Goal: Task Accomplishment & Management: Manage account settings

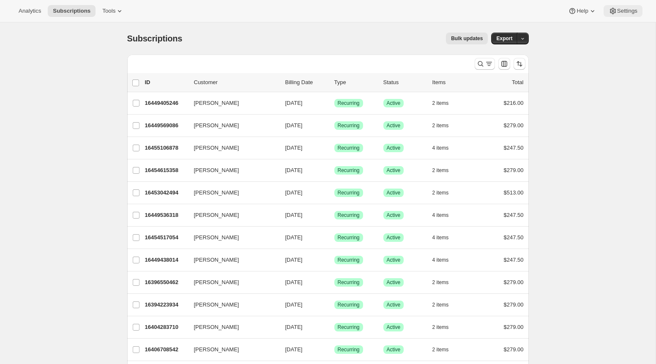
click at [623, 12] on span "Settings" at bounding box center [628, 11] width 20 height 7
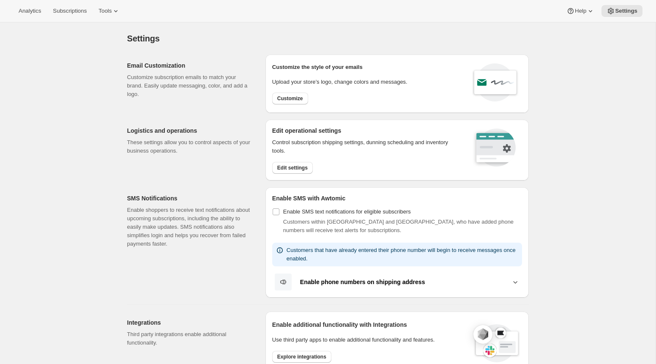
scroll to position [115, 0]
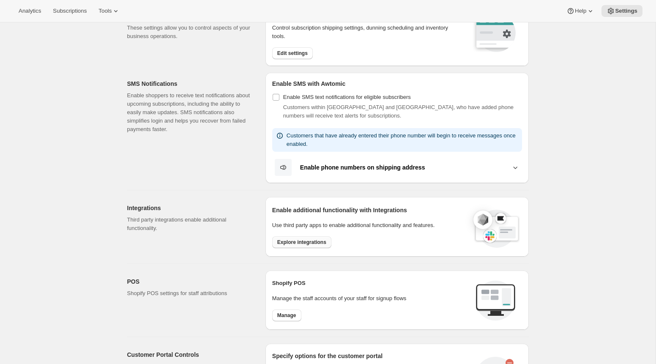
click at [321, 243] on span "Explore integrations" at bounding box center [301, 242] width 49 height 7
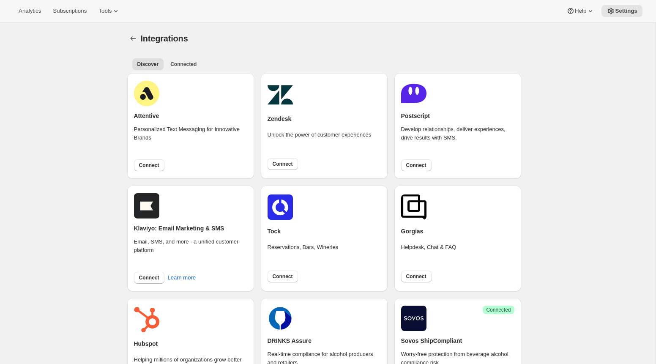
scroll to position [168, 0]
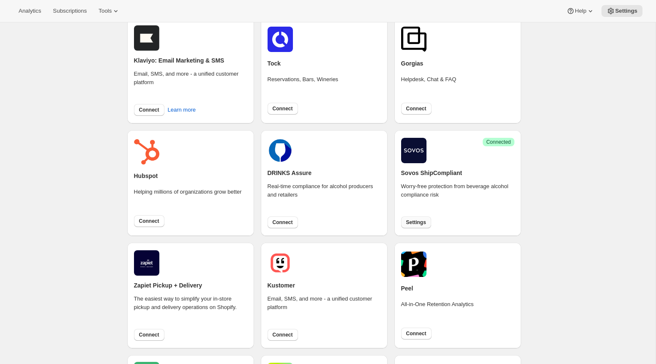
click at [417, 222] on span "Settings" at bounding box center [416, 222] width 20 height 7
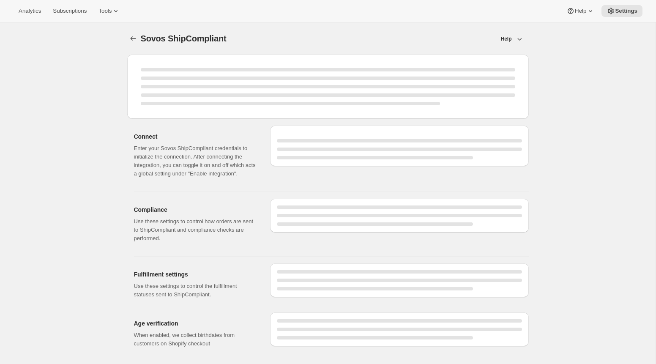
select select "WineShipping"
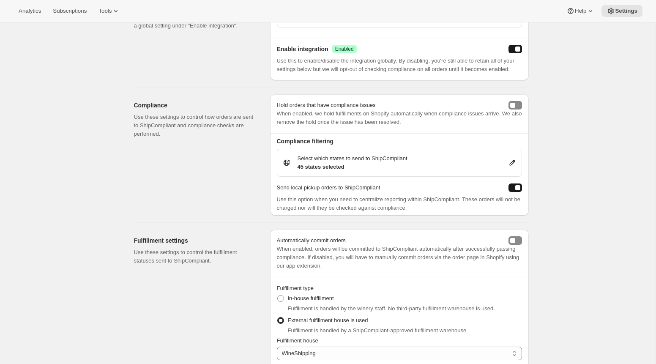
scroll to position [297, 0]
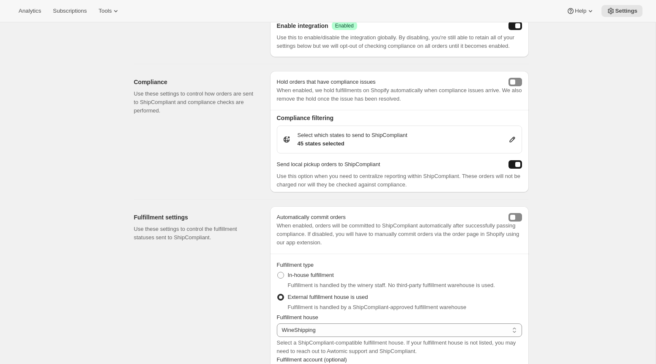
click at [511, 143] on icon at bounding box center [512, 139] width 5 height 5
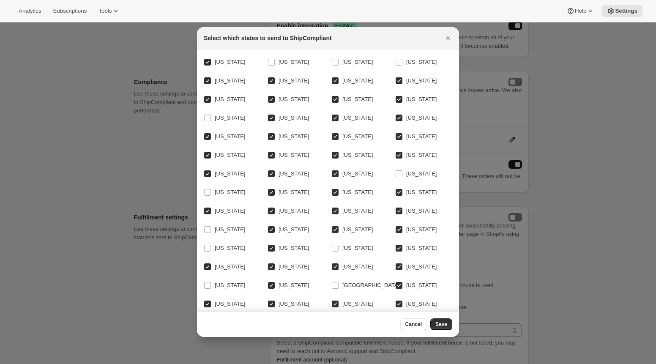
scroll to position [22, 0]
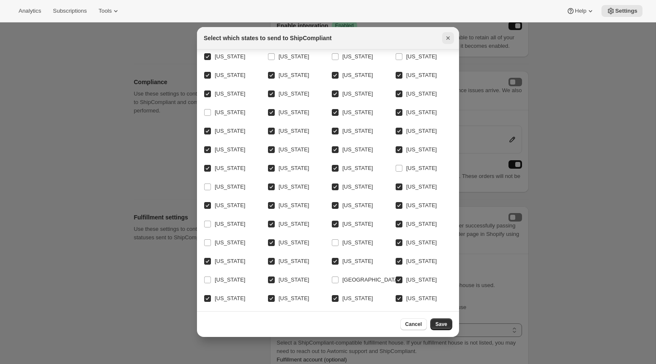
click at [448, 39] on icon "Close" at bounding box center [448, 38] width 8 height 8
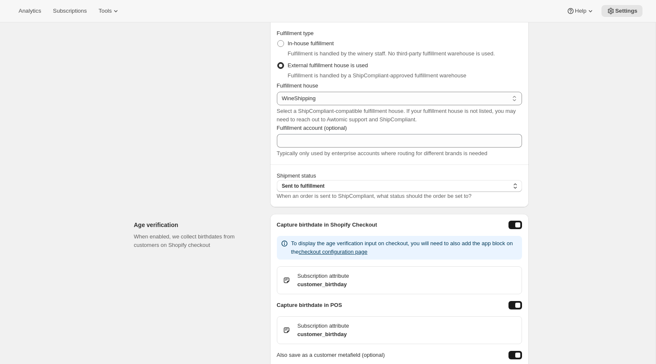
scroll to position [530, 0]
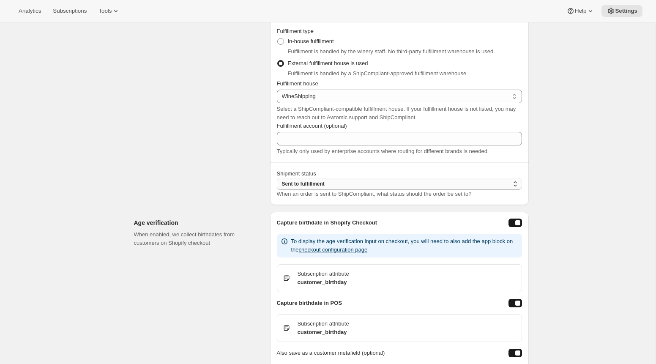
click at [517, 188] on icon "button" at bounding box center [515, 184] width 8 height 8
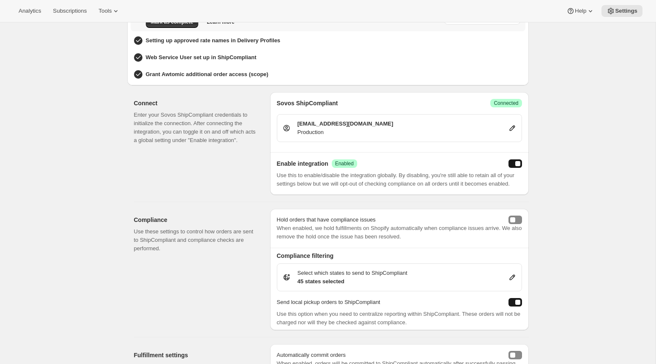
scroll to position [220, 0]
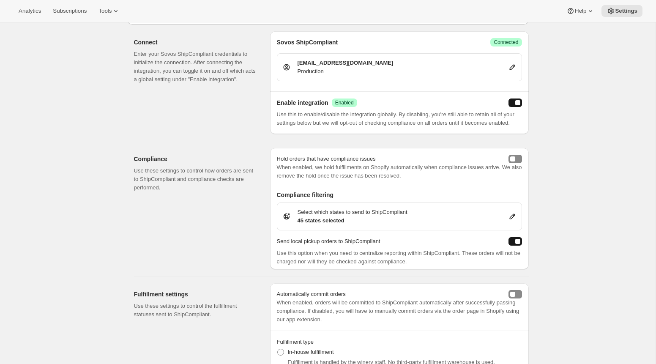
click at [514, 68] on icon at bounding box center [512, 67] width 8 height 8
